Goal: Task Accomplishment & Management: Complete application form

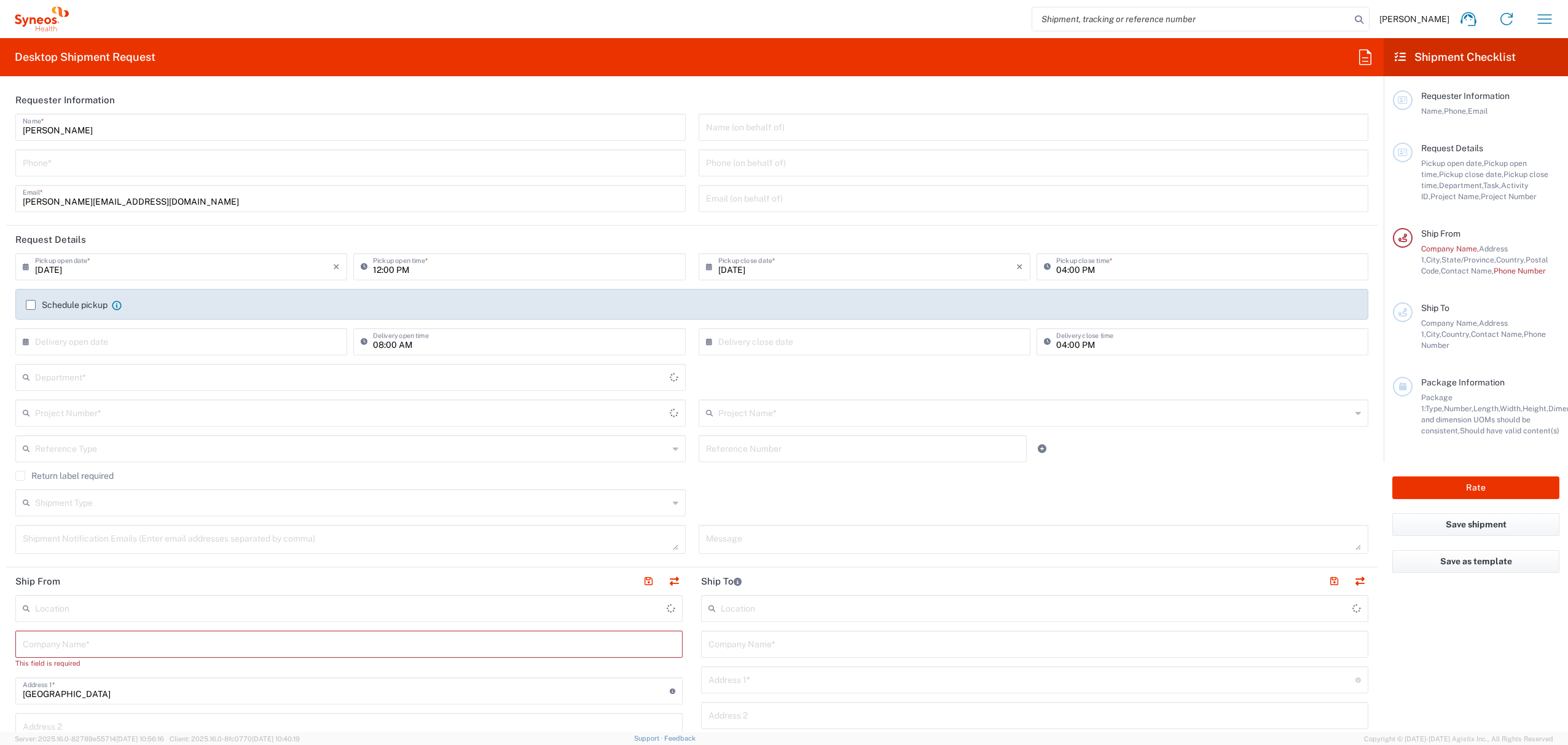
type input "[US_STATE]"
type input "4560"
type input "[GEOGRAPHIC_DATA]"
type input "Syneos Health, LLC-[GEOGRAPHIC_DATA] [GEOGRAPHIC_DATA] [GEOGRAPHIC_DATA]"
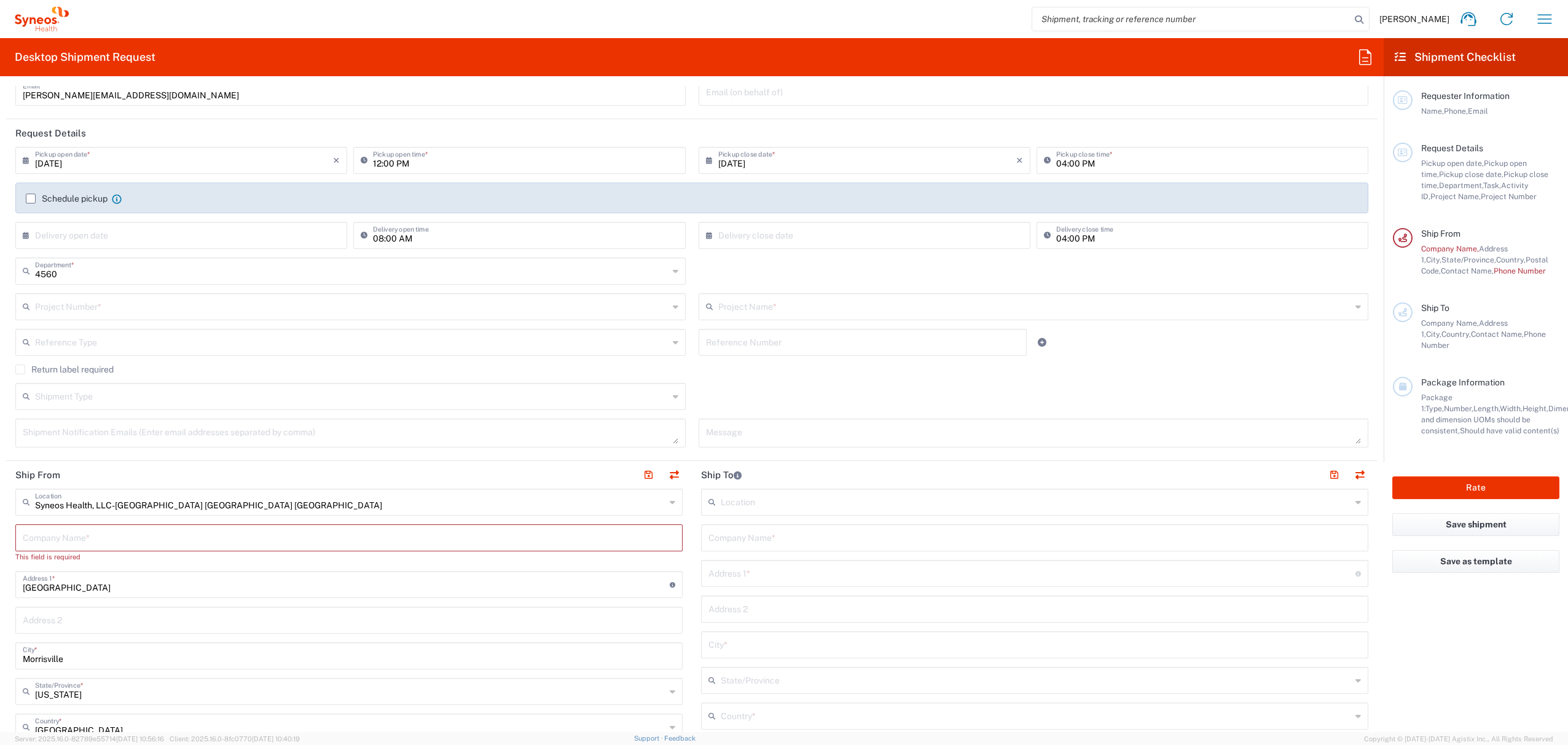
scroll to position [107, 0]
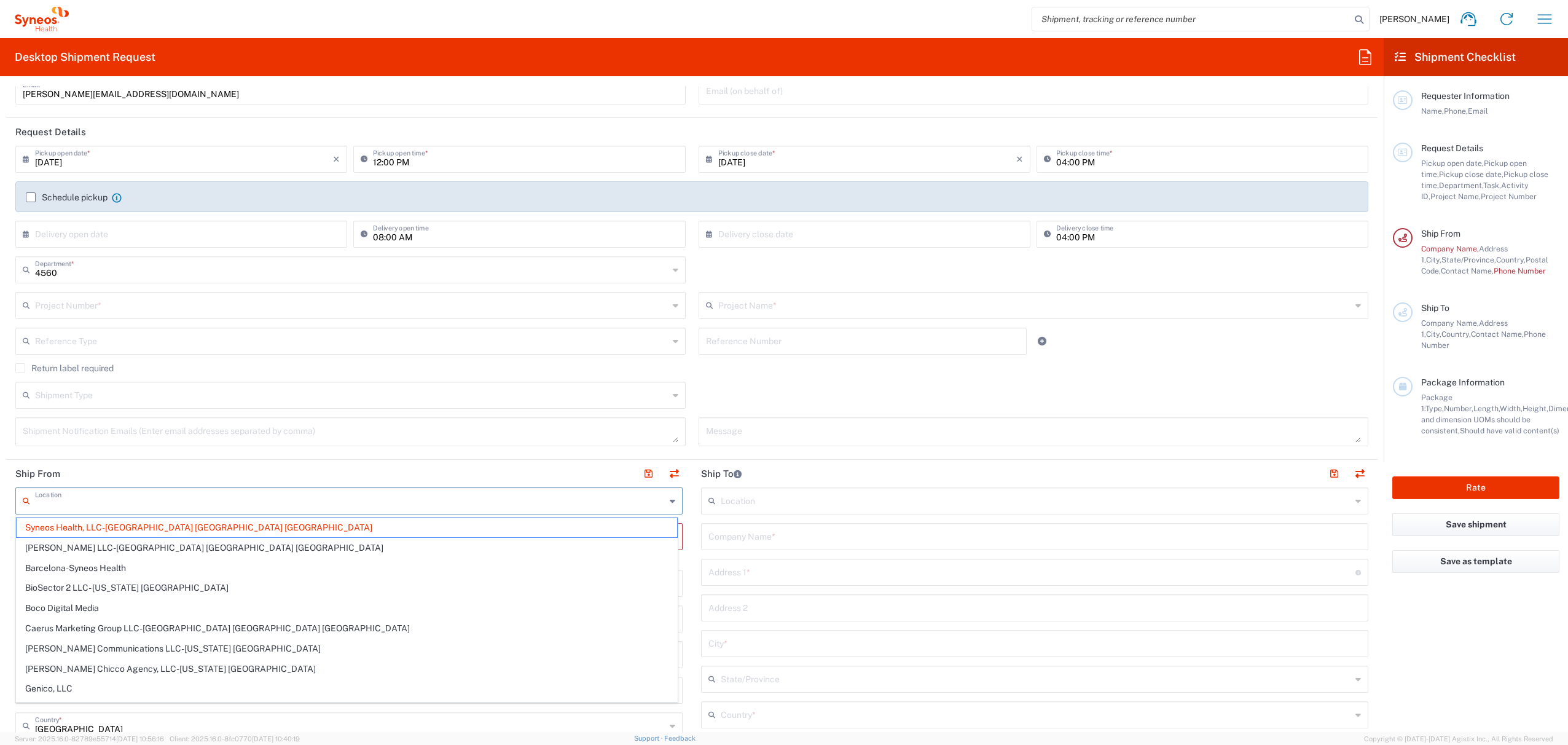
click at [207, 501] on input "text" at bounding box center [350, 500] width 630 height 22
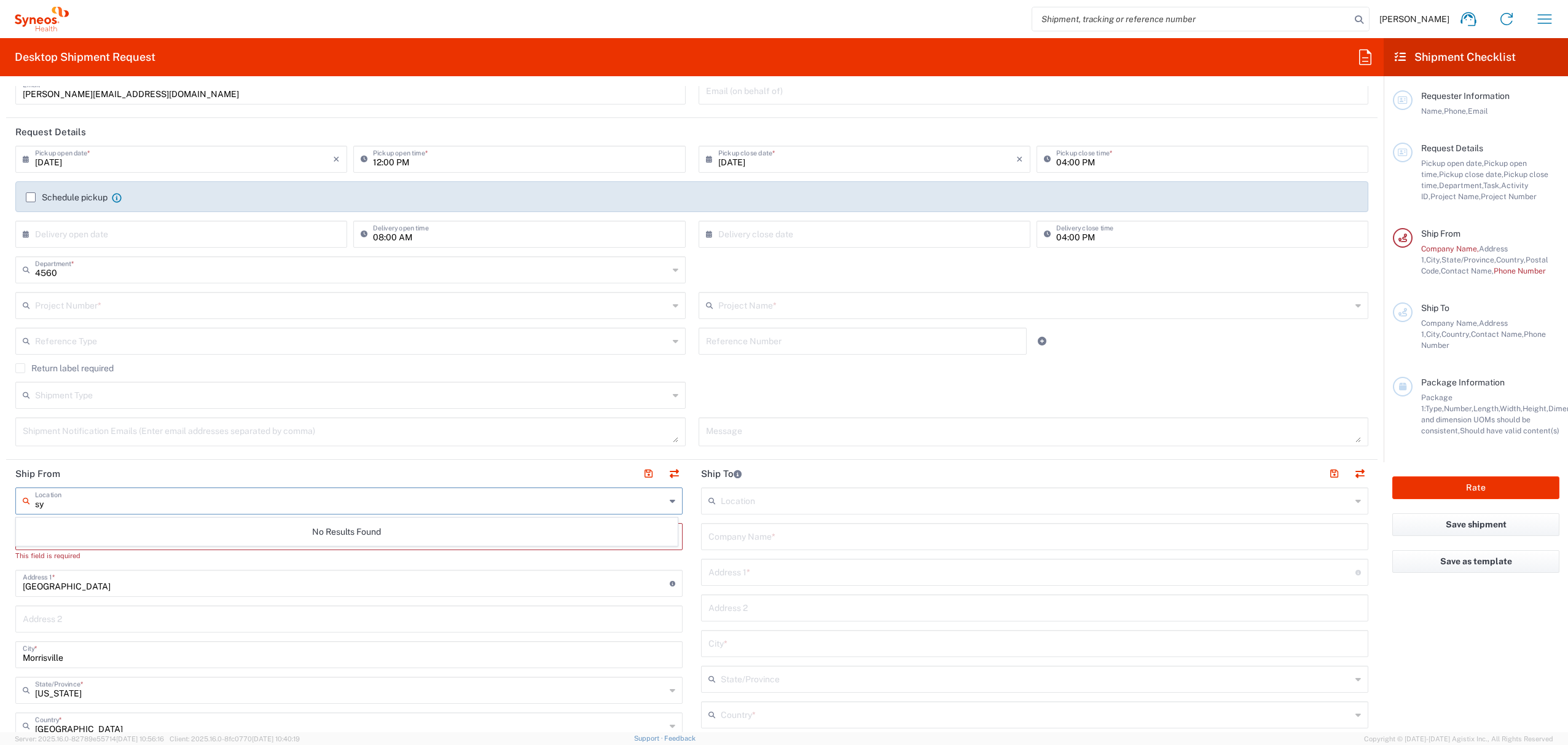
type input "s"
click at [182, 525] on span "SYNEOS HEALTH CLINICAL RSCH-[GEOGRAPHIC_DATA] [GEOGRAPHIC_DATA]" at bounding box center [347, 527] width 660 height 19
type input "SYNEOS HEALTH CLINICAL RSCH-[GEOGRAPHIC_DATA] [GEOGRAPHIC_DATA]"
type input "SYNEOS HEALTH CLINICAL RSCH"
type input "[STREET_ADDRESS]"
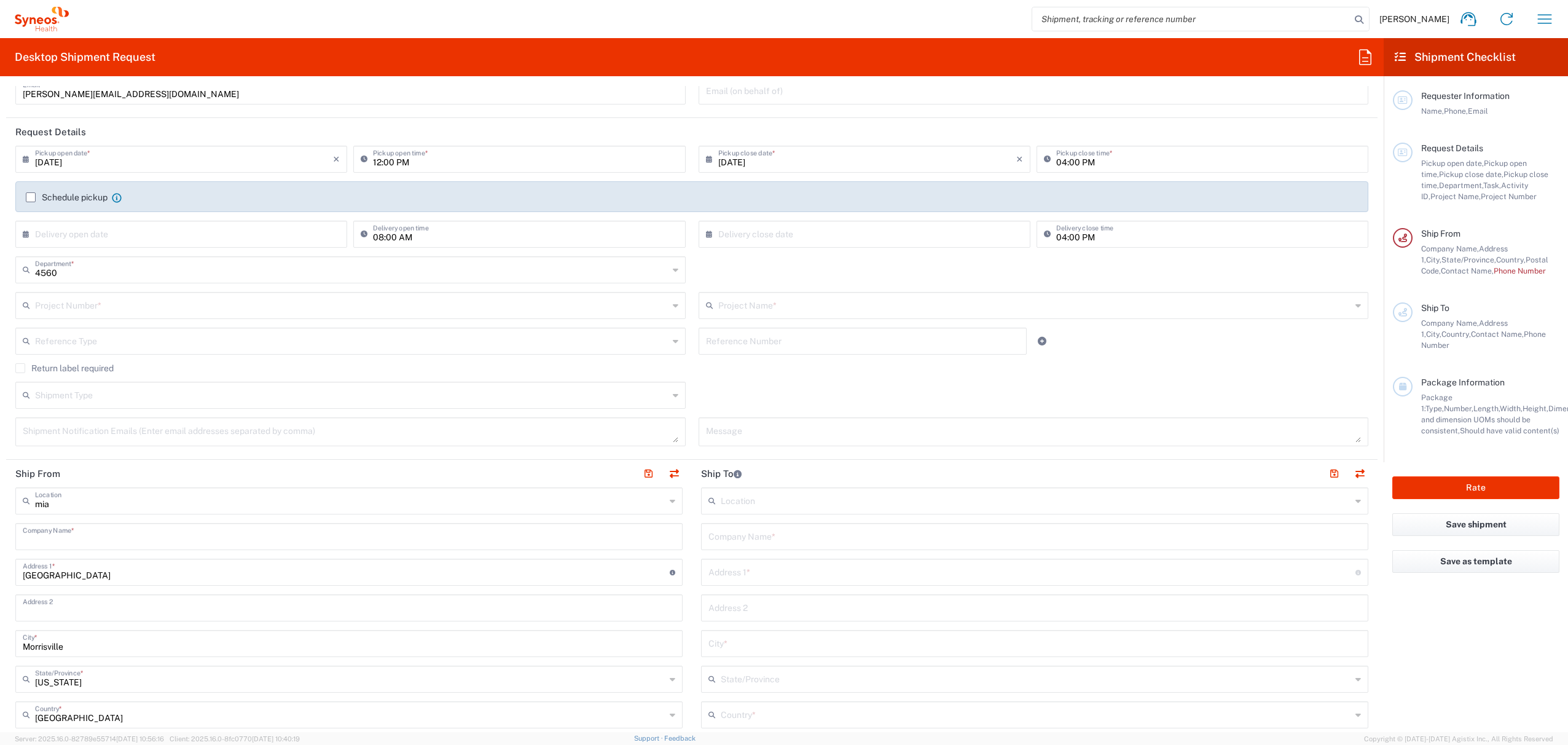
type input "Suite 450"
type input "[GEOGRAPHIC_DATA]"
type input "[US_STATE]"
type input "33136"
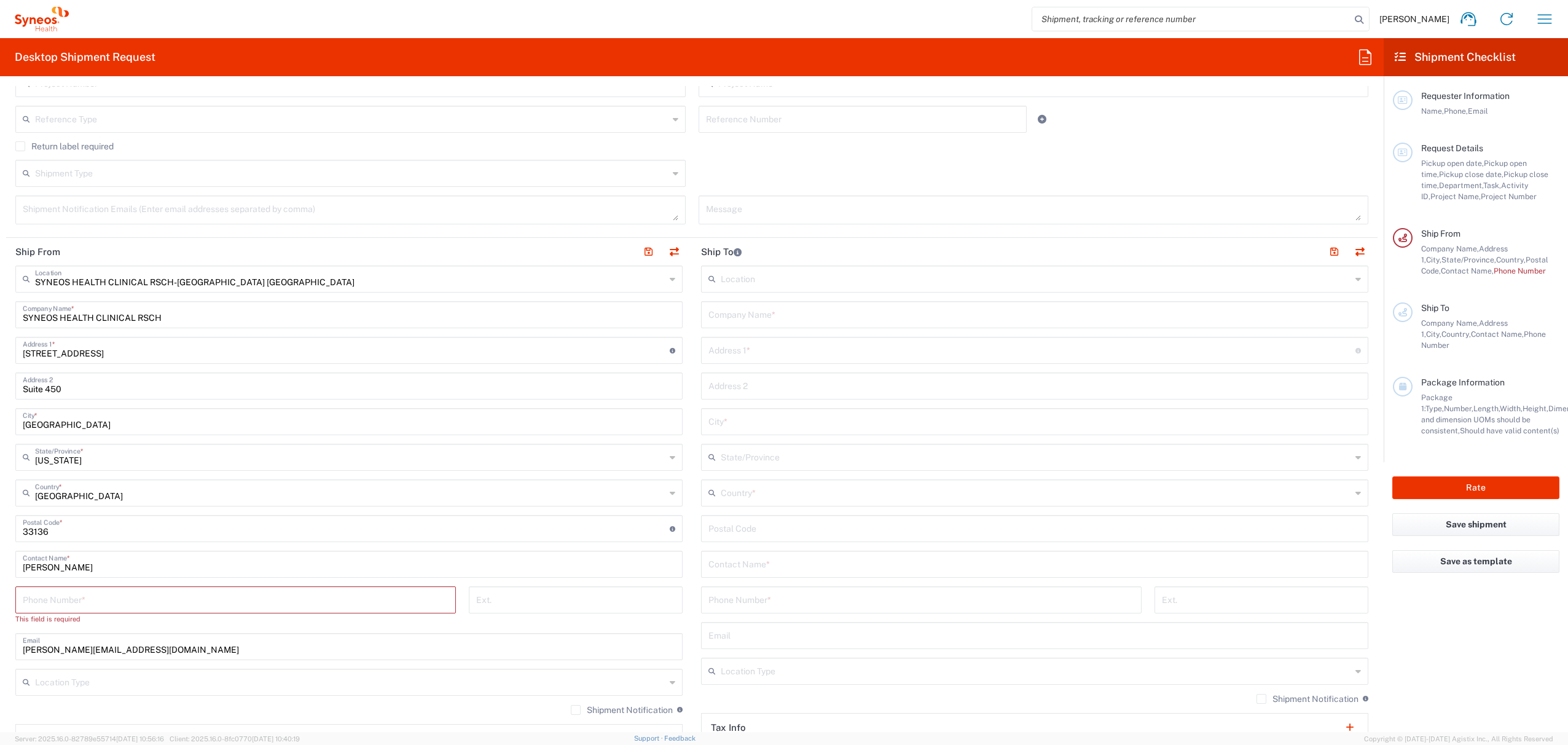
scroll to position [331, 0]
